Goal: Navigation & Orientation: Find specific page/section

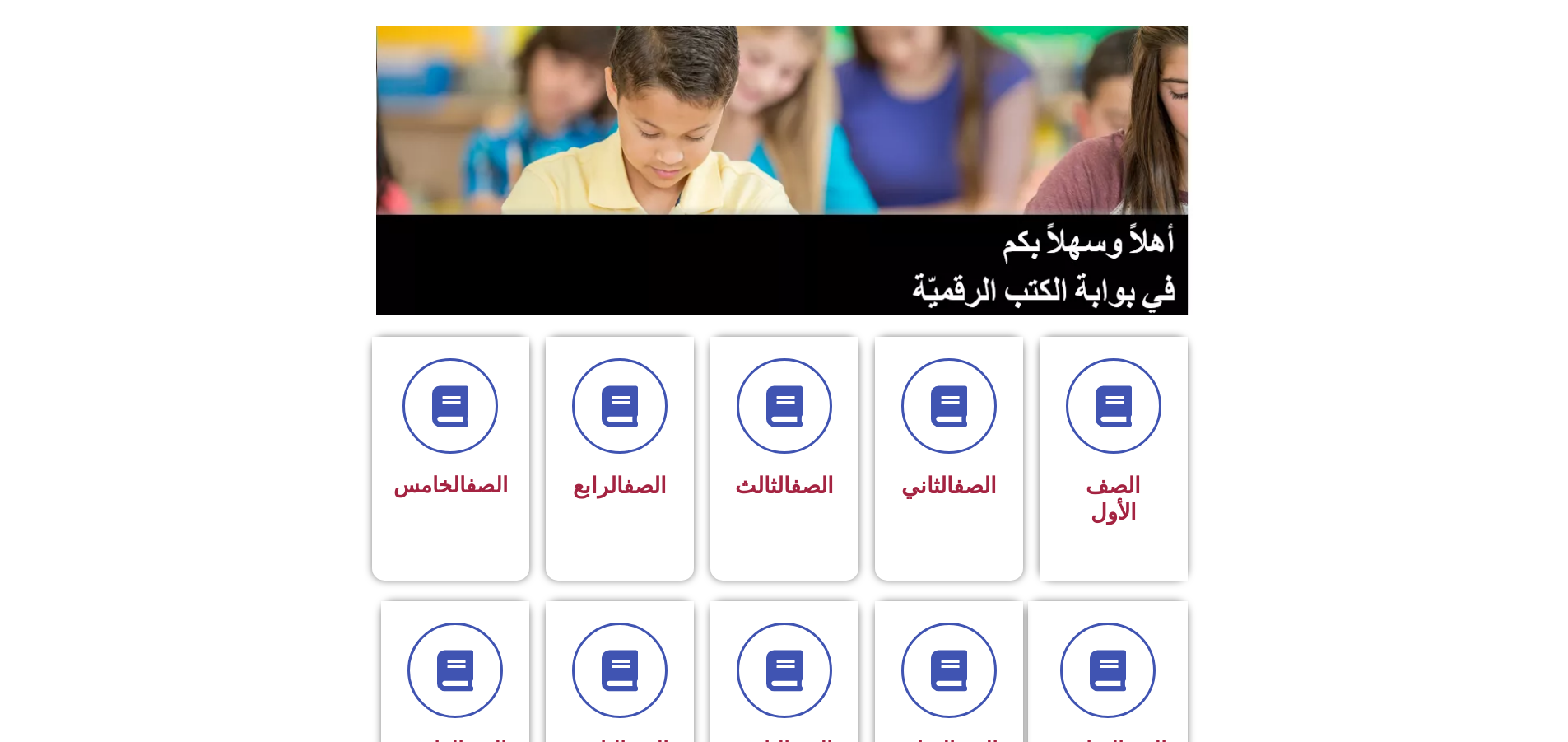
scroll to position [165, 0]
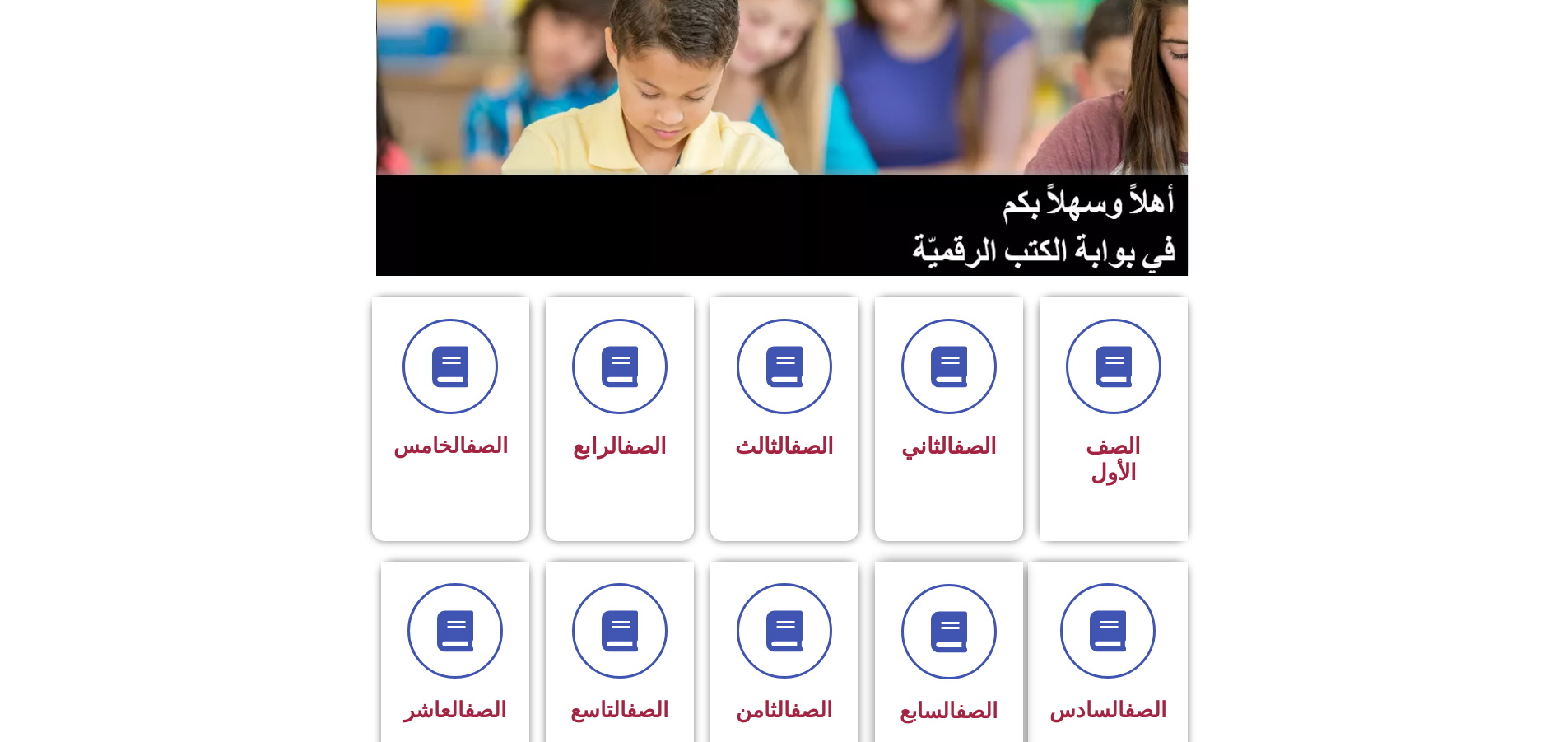
click at [959, 620] on div "الصف السابع" at bounding box center [949, 657] width 104 height 148
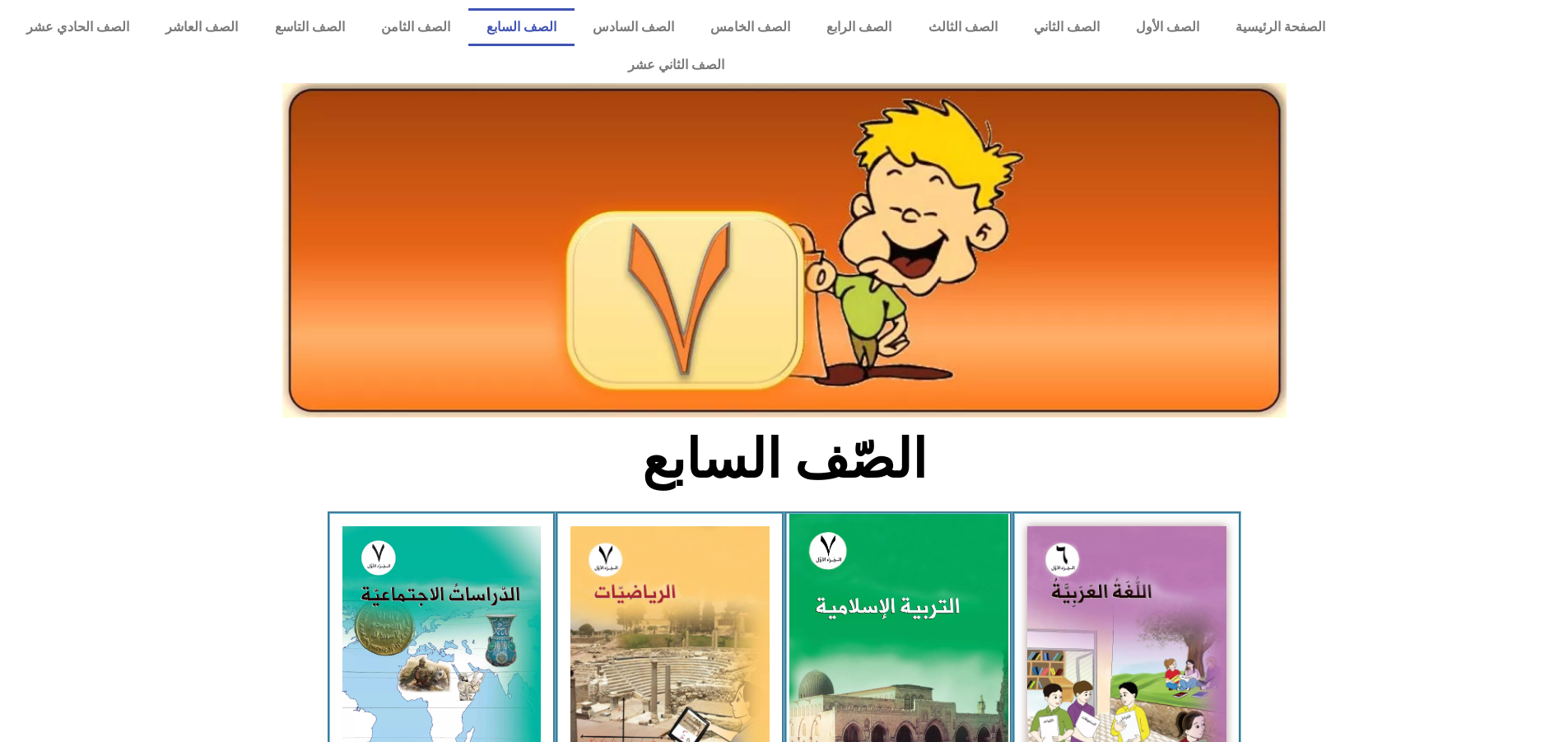
click at [939, 615] on img at bounding box center [897, 650] width 219 height 273
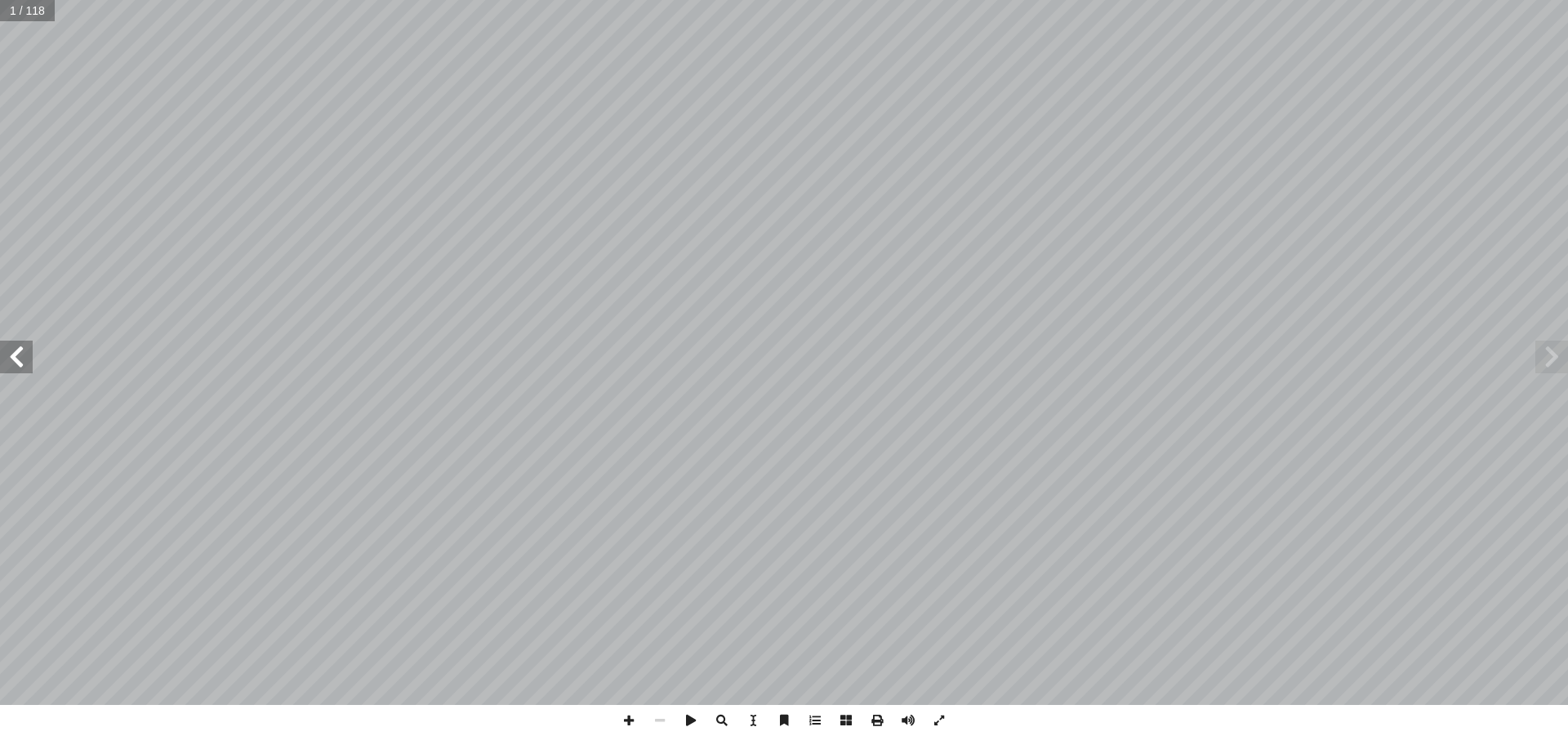
click at [22, 371] on span at bounding box center [16, 357] width 33 height 33
click at [12, 362] on span at bounding box center [16, 357] width 33 height 33
